Goal: Task Accomplishment & Management: Complete application form

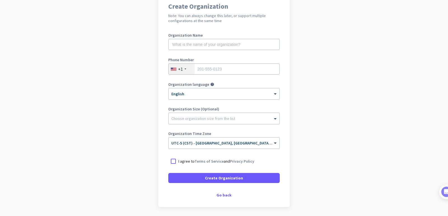
scroll to position [56, 0]
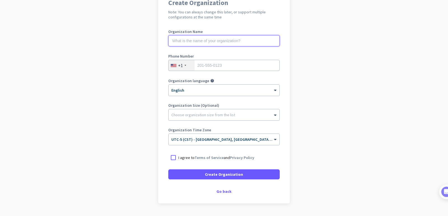
click at [208, 41] on input "text" at bounding box center [223, 40] width 111 height 11
type input "[PERSON_NAME]"
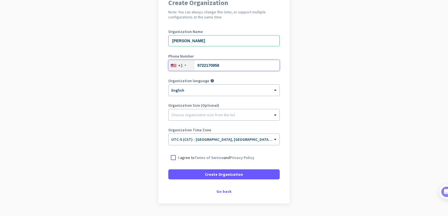
type input "9722170958"
click at [172, 160] on div at bounding box center [173, 158] width 10 height 10
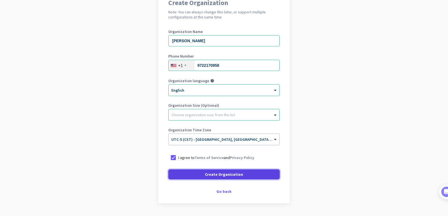
click at [200, 174] on span at bounding box center [223, 174] width 111 height 13
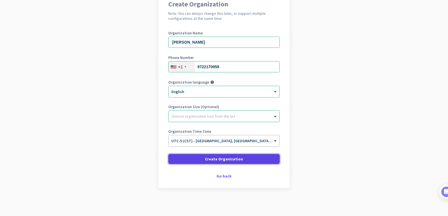
scroll to position [55, 0]
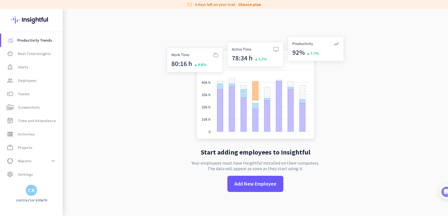
click at [33, 18] on img at bounding box center [31, 20] width 41 height 22
click at [419, 3] on div "label 6 days left on your trial. Choose plan" at bounding box center [224, 4] width 448 height 9
click at [31, 173] on span "Settings" at bounding box center [25, 174] width 15 height 7
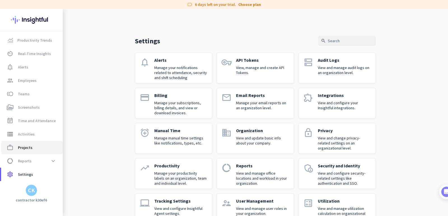
click at [40, 149] on span "work_outline Projects" at bounding box center [32, 147] width 53 height 7
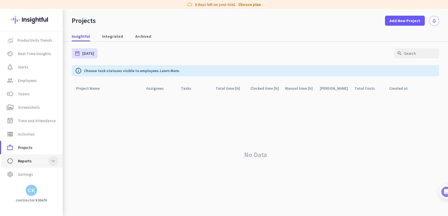
click at [52, 159] on span at bounding box center [53, 161] width 10 height 10
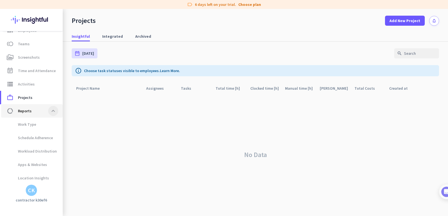
click at [52, 114] on span at bounding box center [53, 111] width 10 height 10
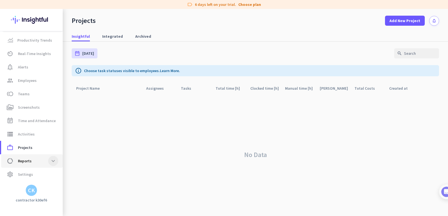
scroll to position [0, 0]
click at [23, 17] on img at bounding box center [31, 20] width 41 height 22
